Goal: Navigation & Orientation: Find specific page/section

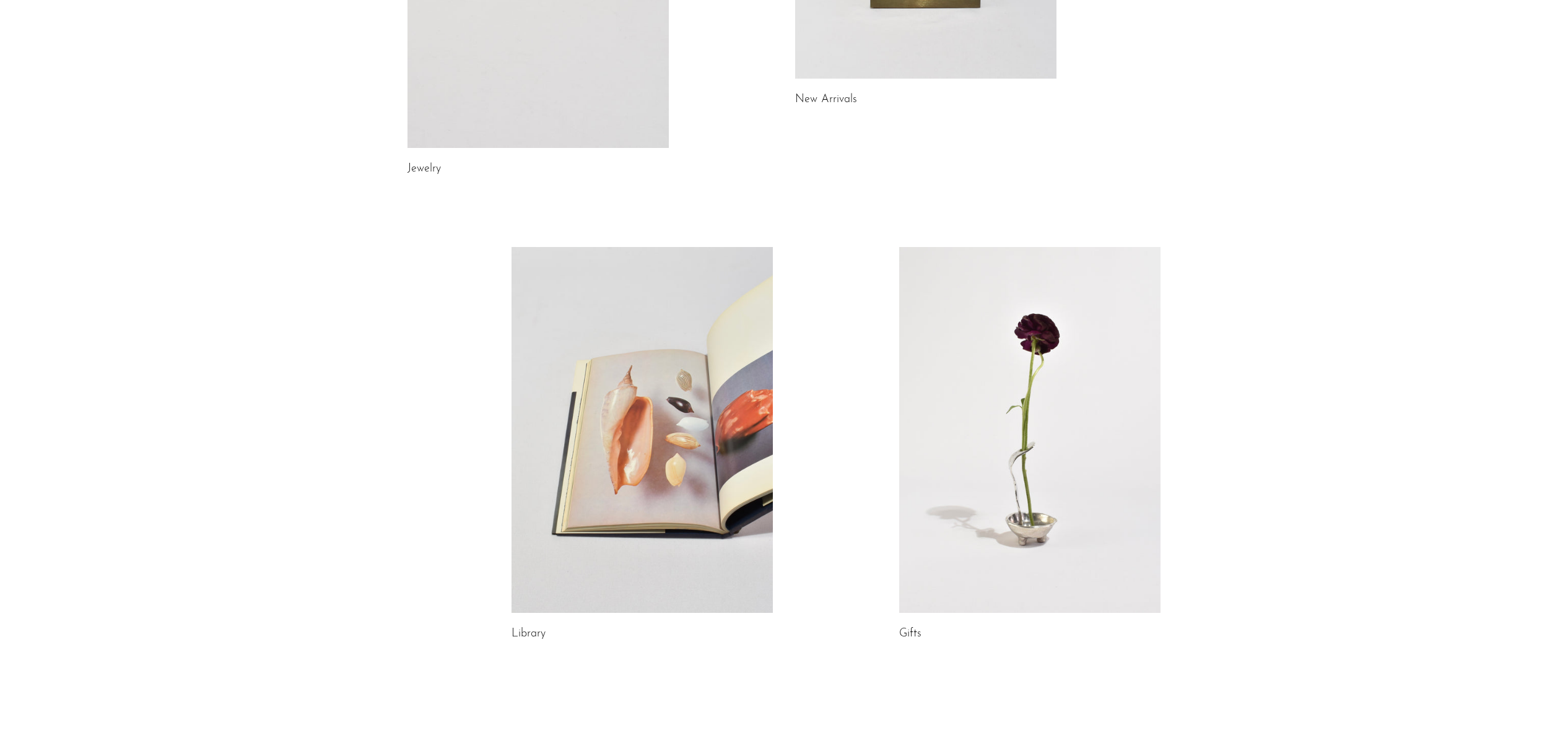
scroll to position [379, 0]
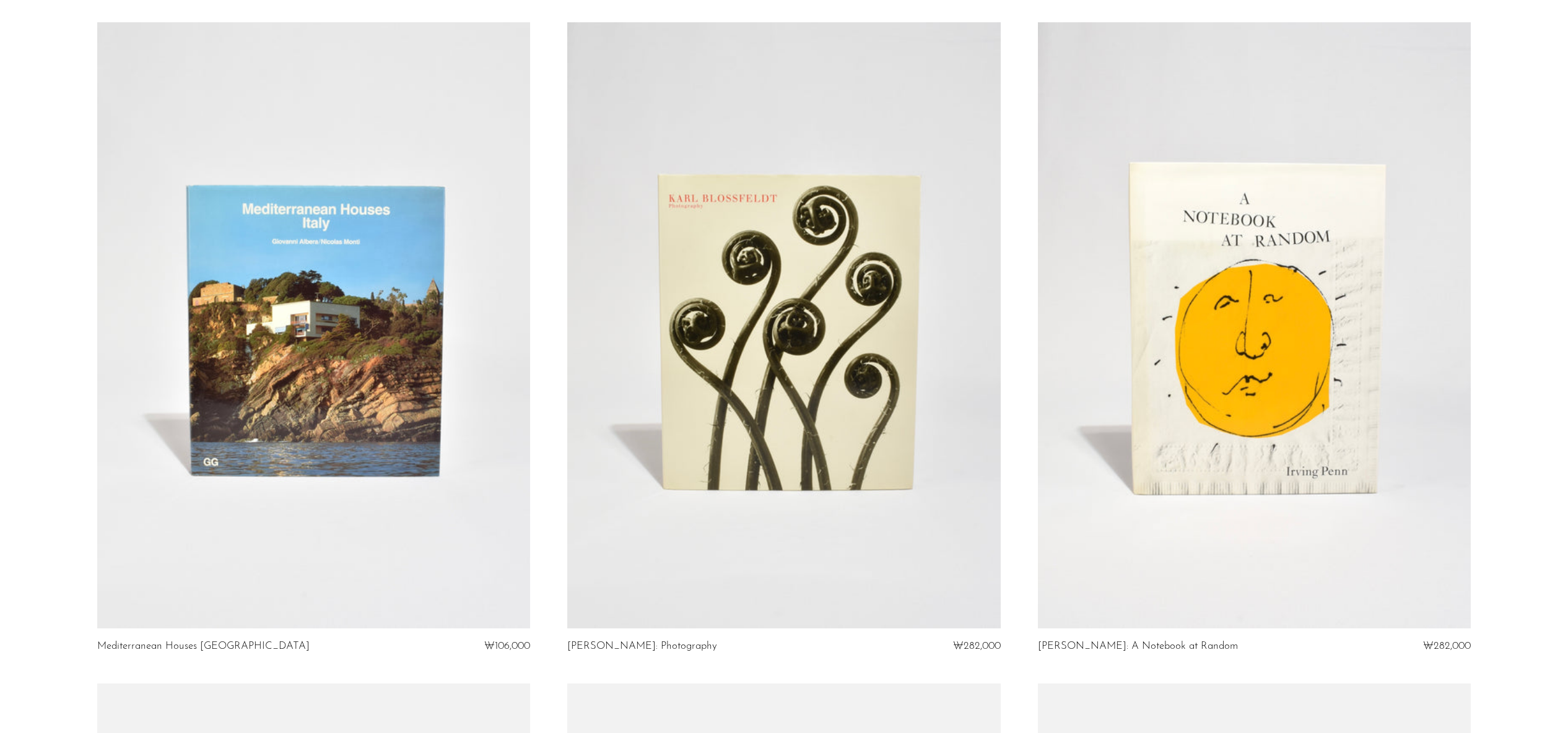
scroll to position [2085, 0]
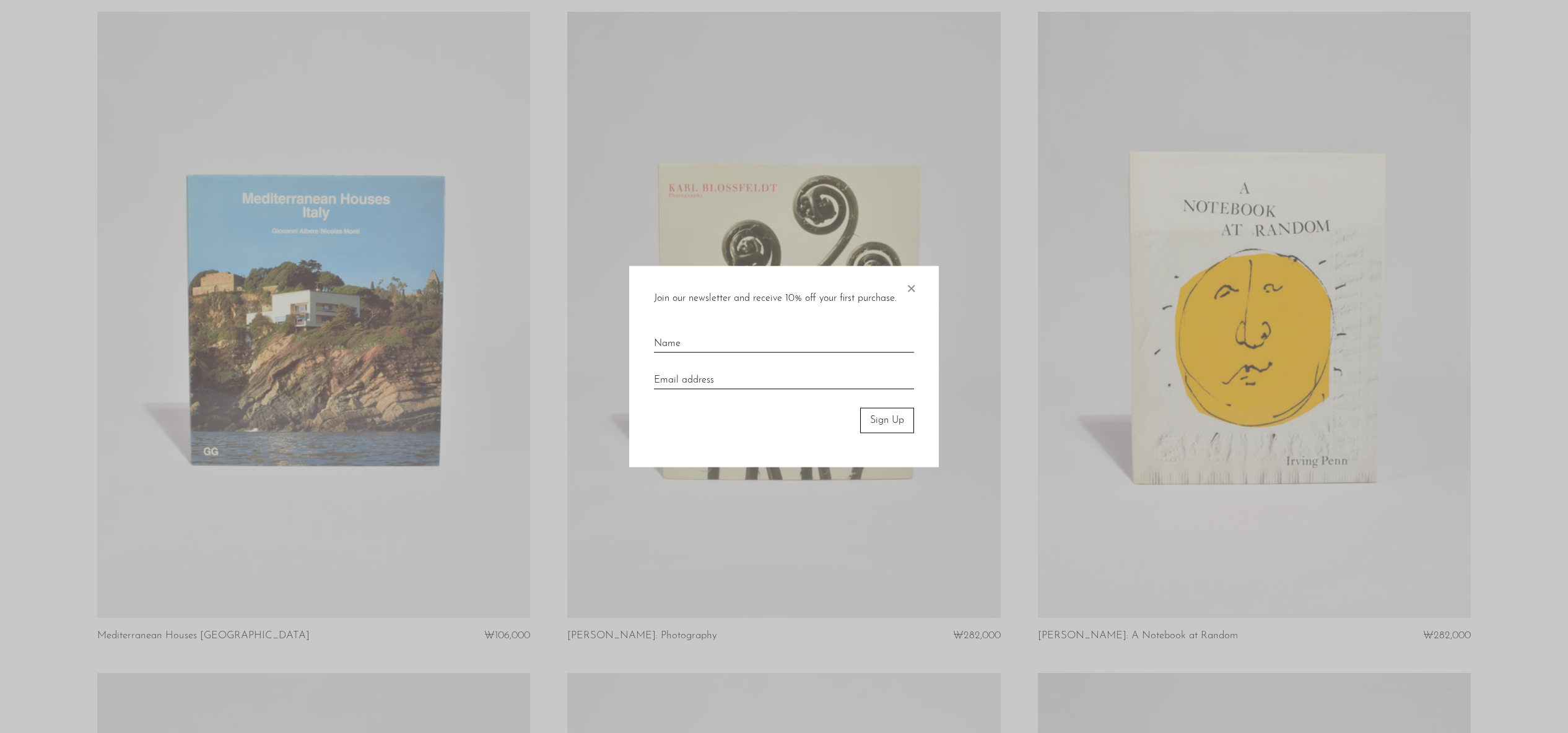
click at [911, 288] on span "×" at bounding box center [911, 286] width 13 height 40
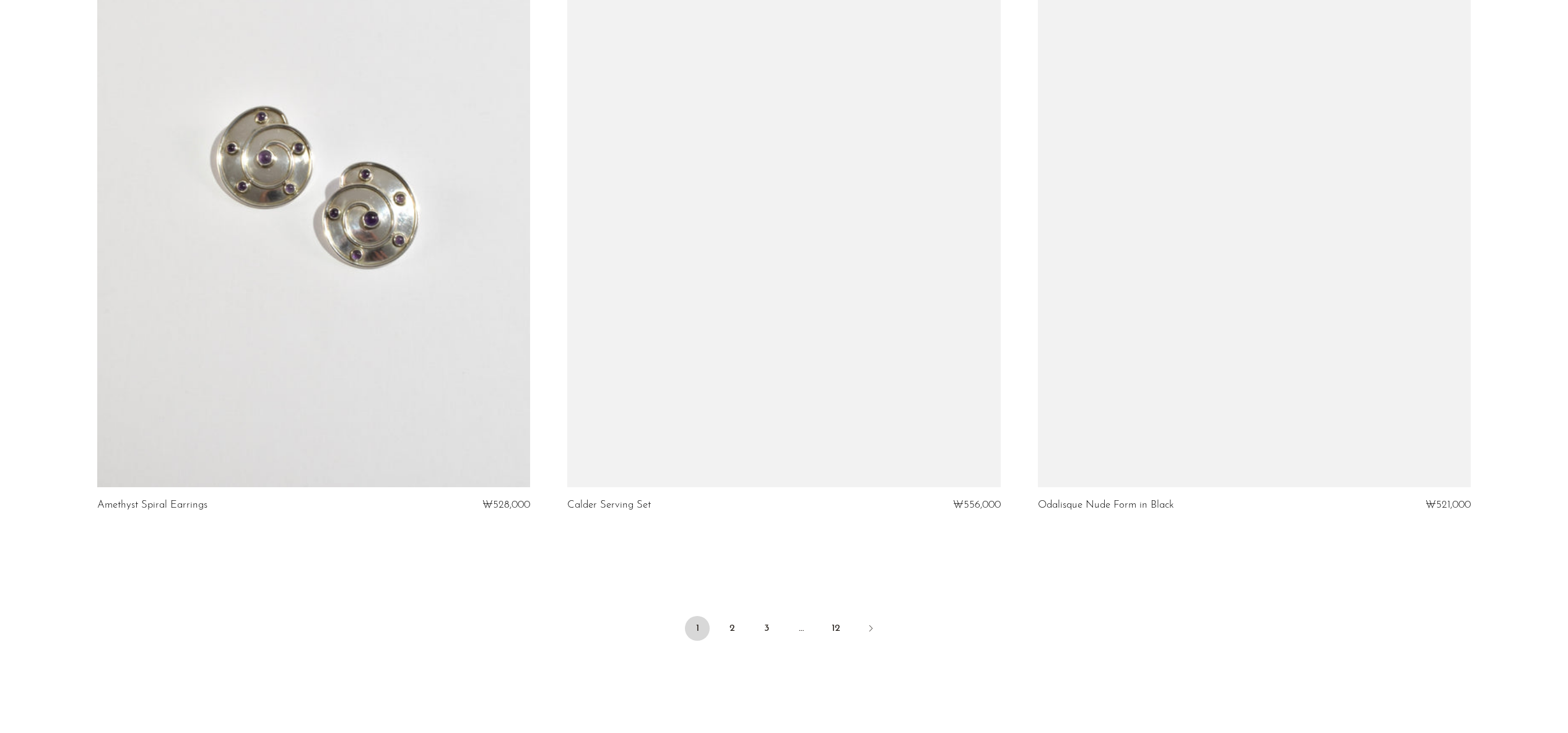
scroll to position [7464, 0]
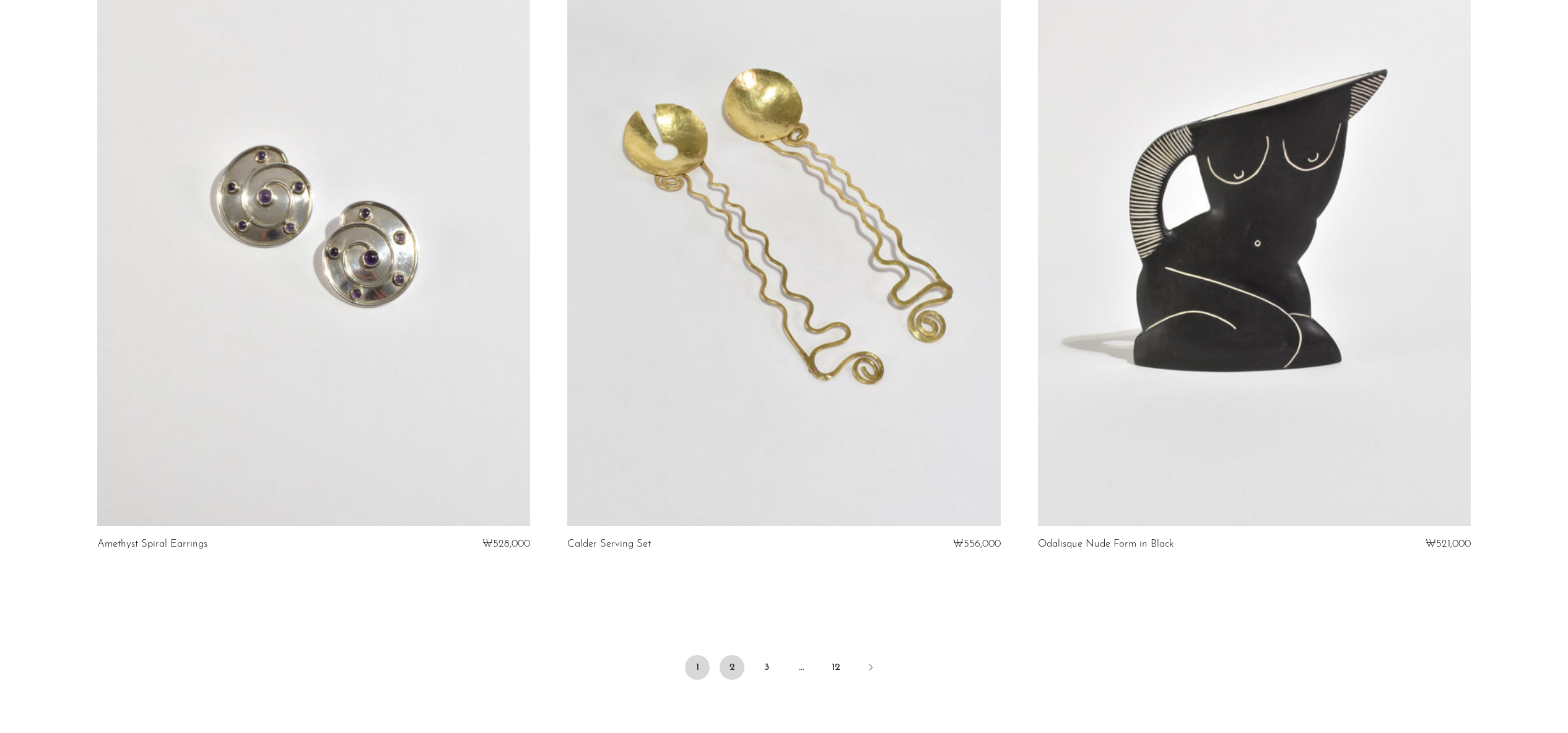
click at [730, 670] on link "2" at bounding box center [732, 668] width 25 height 25
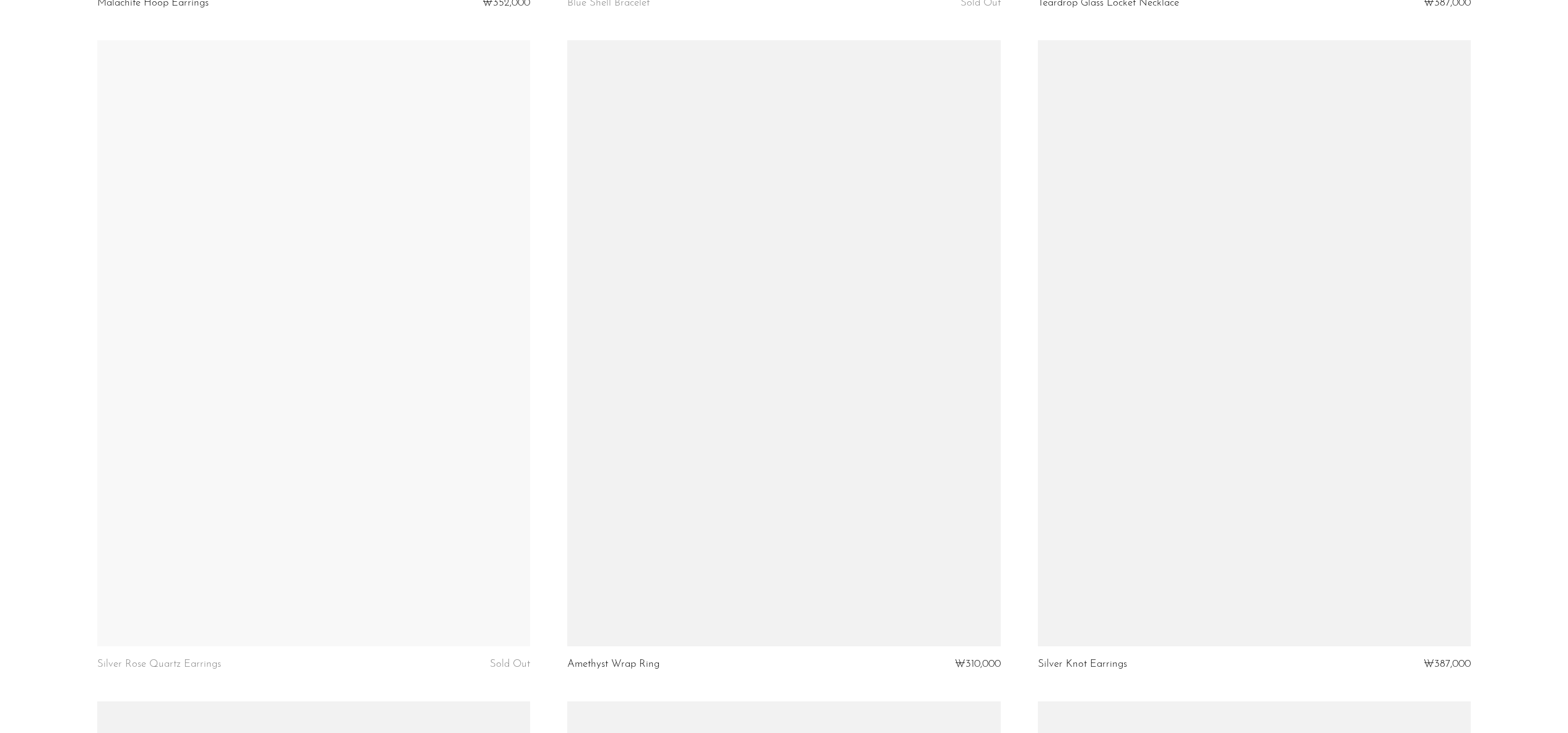
scroll to position [6021, 0]
